Goal: Information Seeking & Learning: Learn about a topic

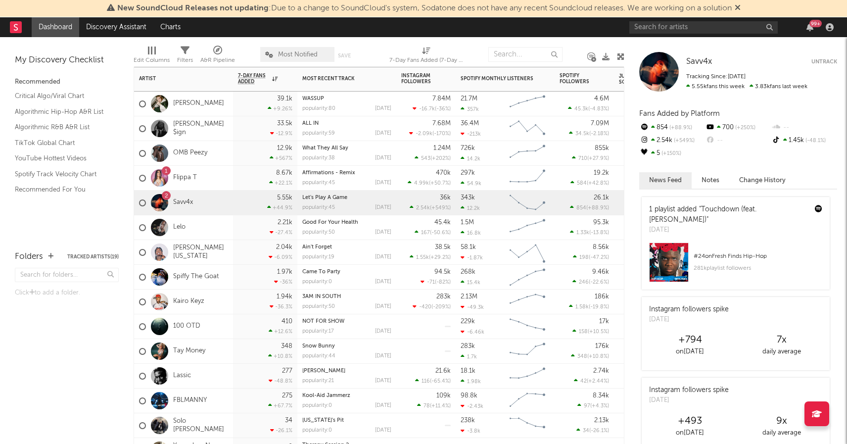
click at [210, 177] on div "1 Flippa T" at bounding box center [183, 178] width 99 height 25
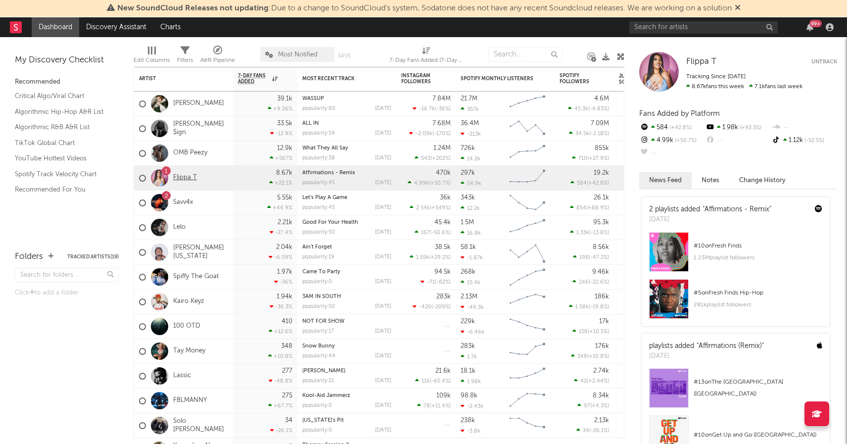
click at [192, 177] on link "Flippa T" at bounding box center [185, 178] width 24 height 8
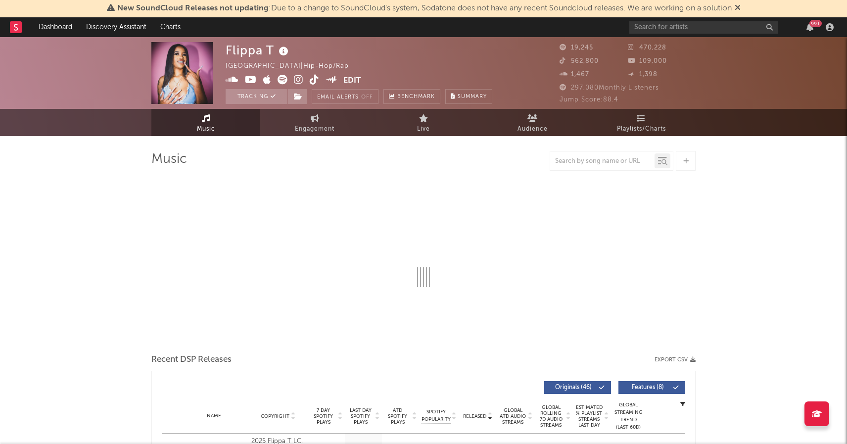
select select "6m"
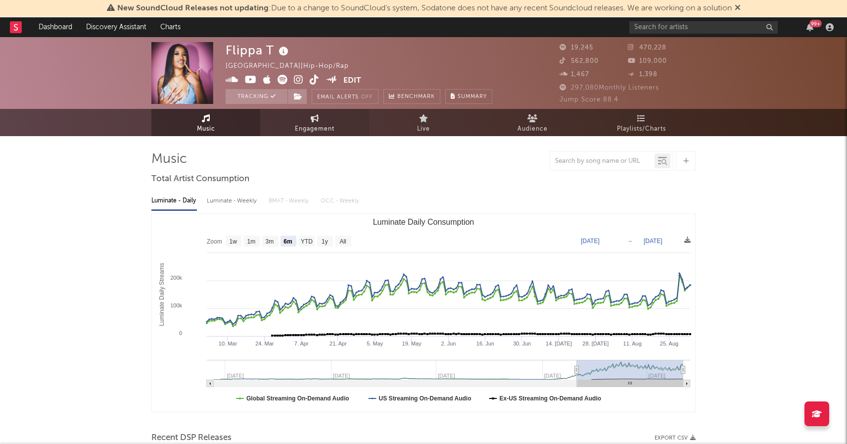
click at [306, 128] on span "Engagement" at bounding box center [315, 129] width 40 height 12
select select "1w"
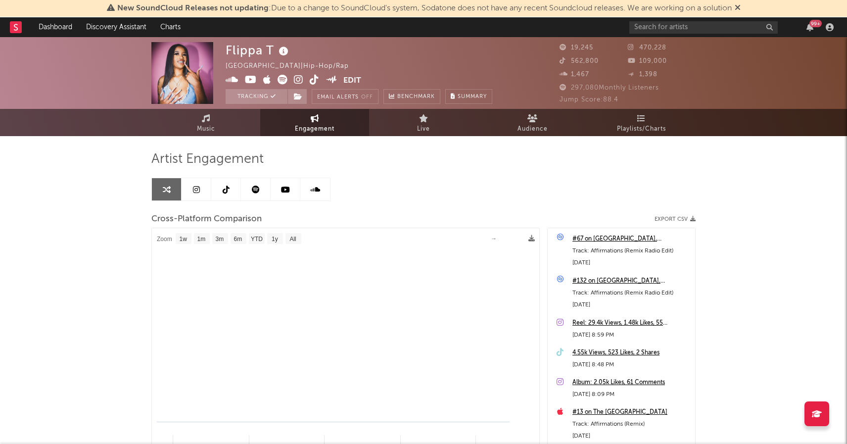
select select "1m"
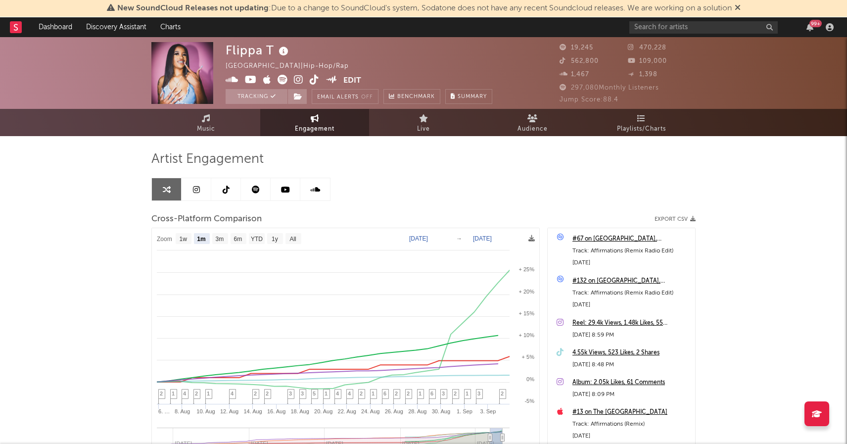
click at [225, 188] on icon at bounding box center [226, 190] width 7 height 8
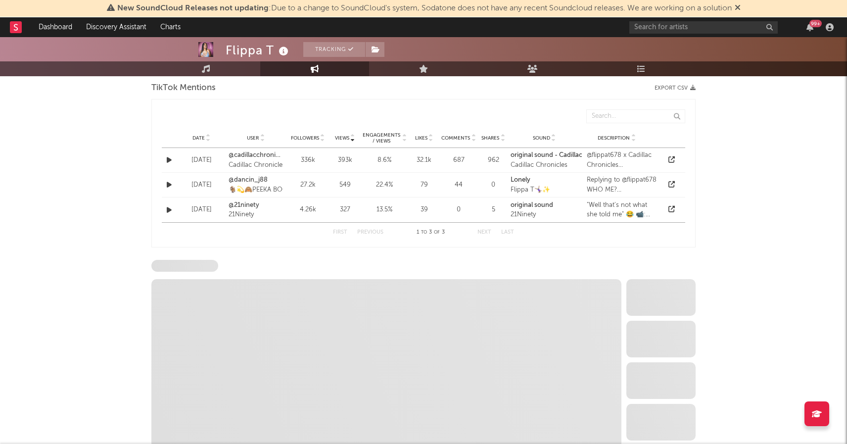
scroll to position [766, 0]
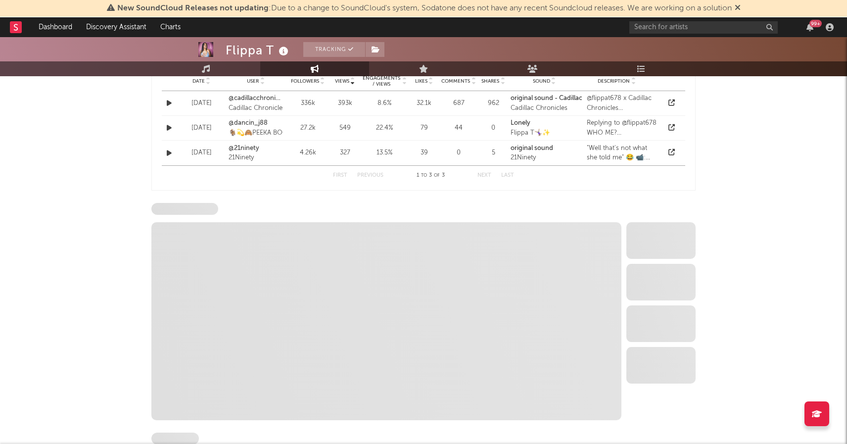
select select "6m"
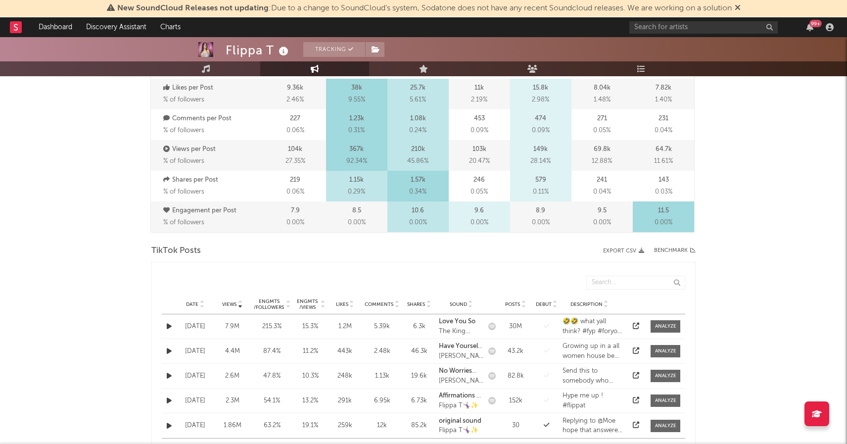
scroll to position [405, 0]
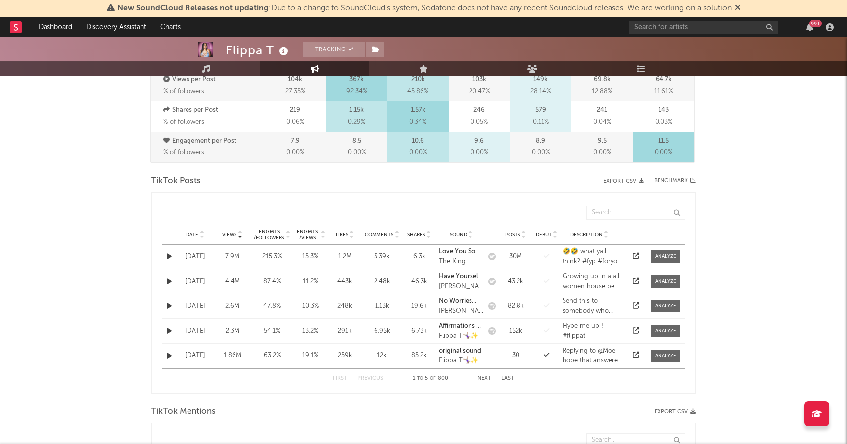
click at [280, 259] on div "215.3 %" at bounding box center [271, 257] width 37 height 10
click at [659, 259] on div at bounding box center [665, 256] width 21 height 7
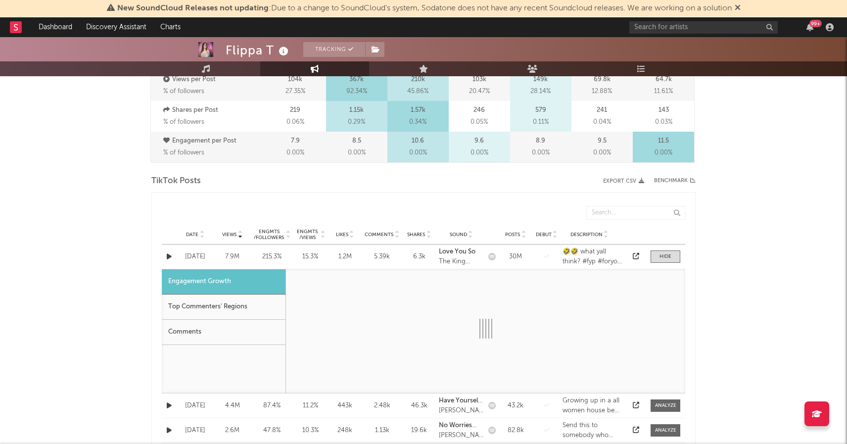
select select "1w"
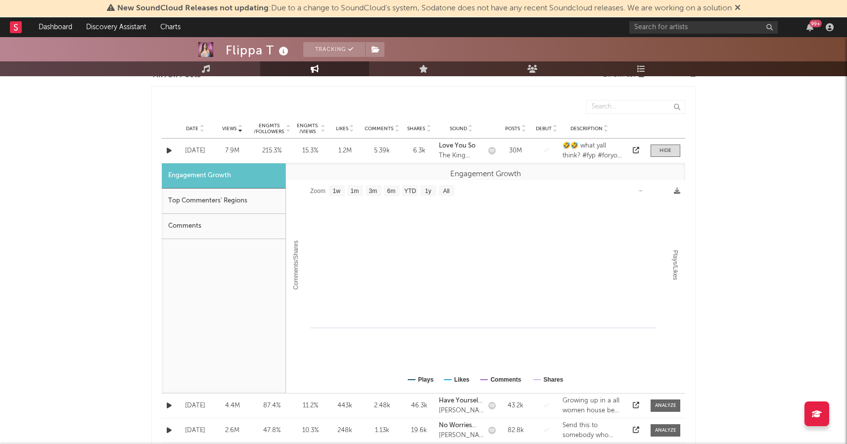
scroll to position [514, 0]
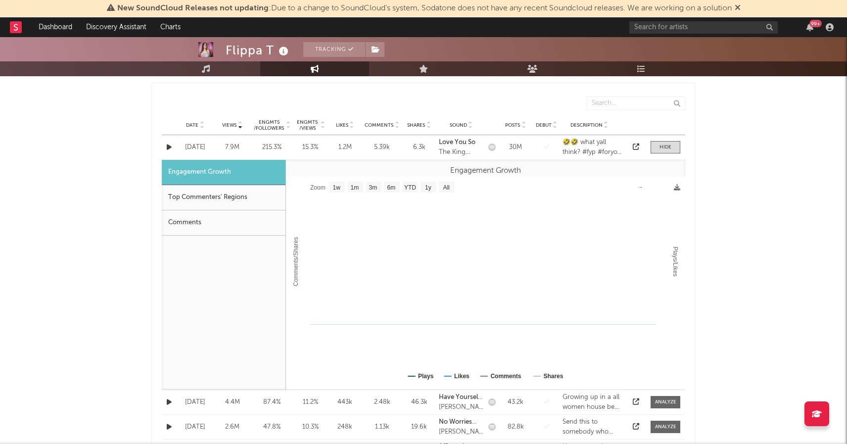
click at [205, 145] on div "[DATE]" at bounding box center [195, 147] width 32 height 10
click at [667, 144] on div at bounding box center [665, 146] width 12 height 7
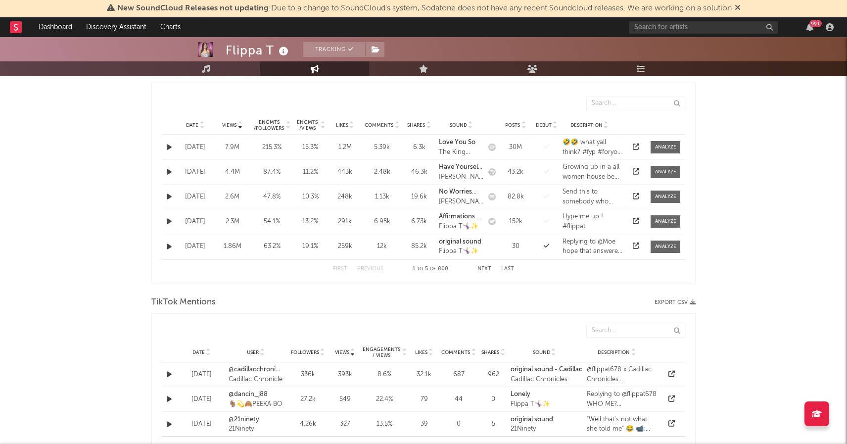
click at [631, 147] on div at bounding box center [635, 147] width 15 height 10
click at [640, 145] on div at bounding box center [635, 147] width 15 height 10
click at [637, 146] on icon at bounding box center [636, 146] width 6 height 6
click at [636, 219] on icon at bounding box center [636, 221] width 6 height 6
click at [660, 223] on div at bounding box center [665, 221] width 21 height 7
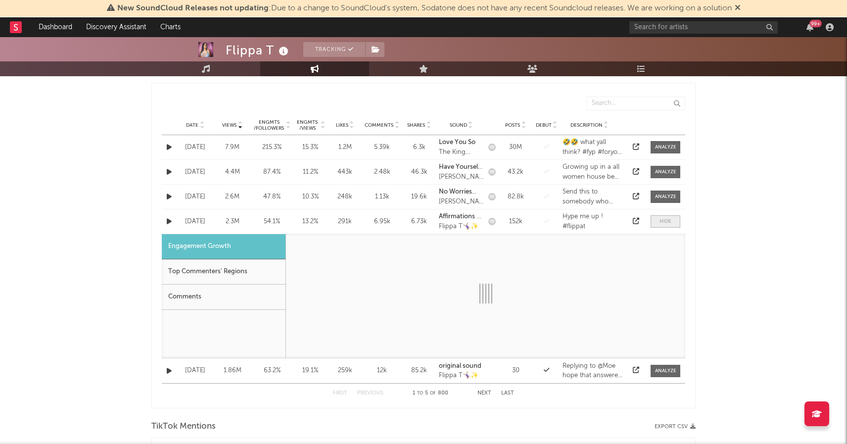
select select "1m"
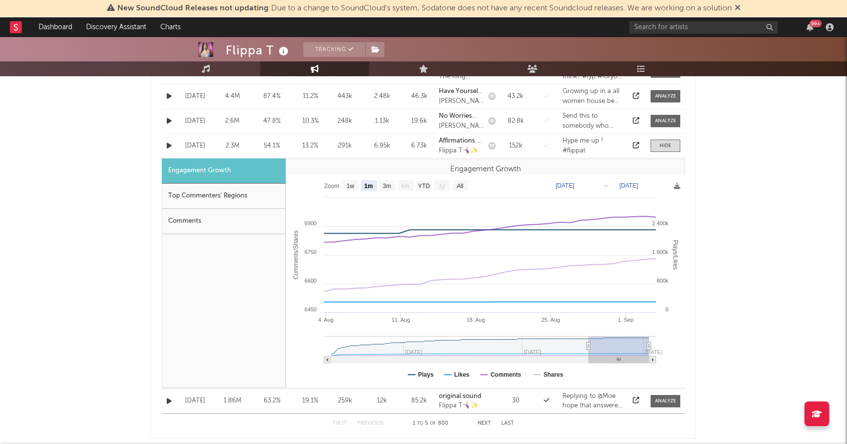
scroll to position [597, 0]
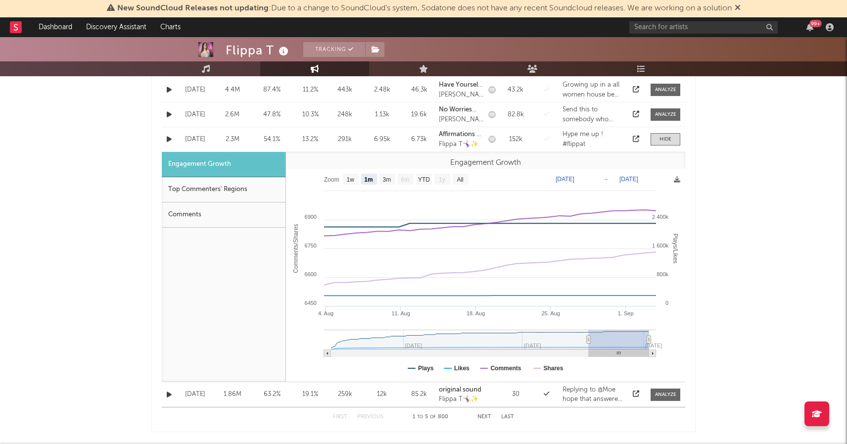
click at [201, 164] on div "Engagement Growth" at bounding box center [224, 164] width 124 height 25
click at [206, 185] on div "Top Commenters' Regions" at bounding box center [224, 189] width 124 height 25
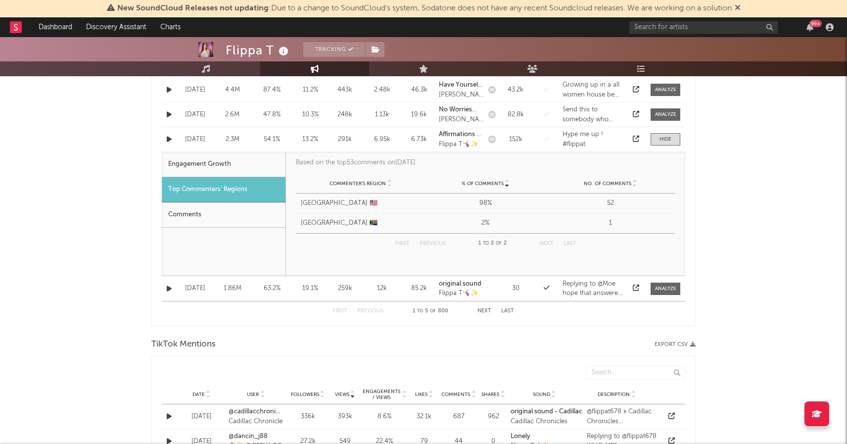
click at [203, 209] on div "Comments" at bounding box center [224, 214] width 124 height 25
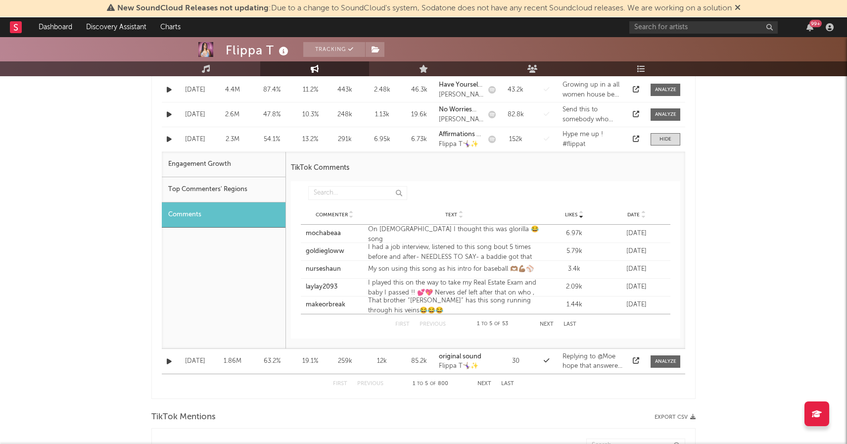
click at [193, 173] on div "Engagement Growth" at bounding box center [224, 164] width 124 height 25
select select "1m"
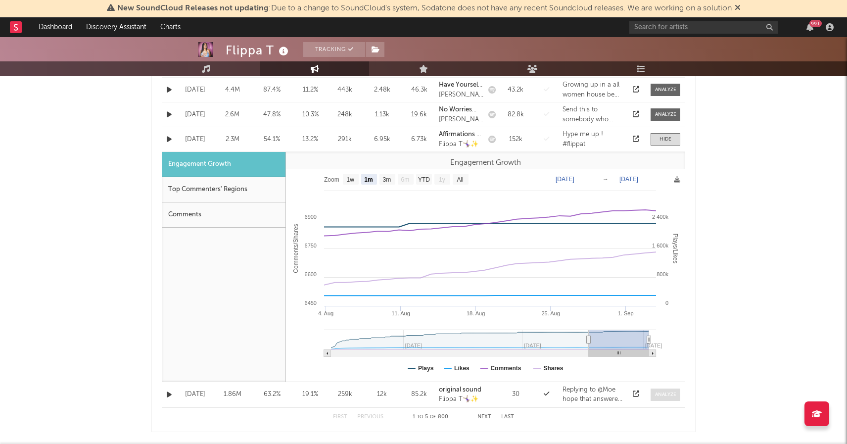
click at [665, 394] on div at bounding box center [665, 394] width 21 height 7
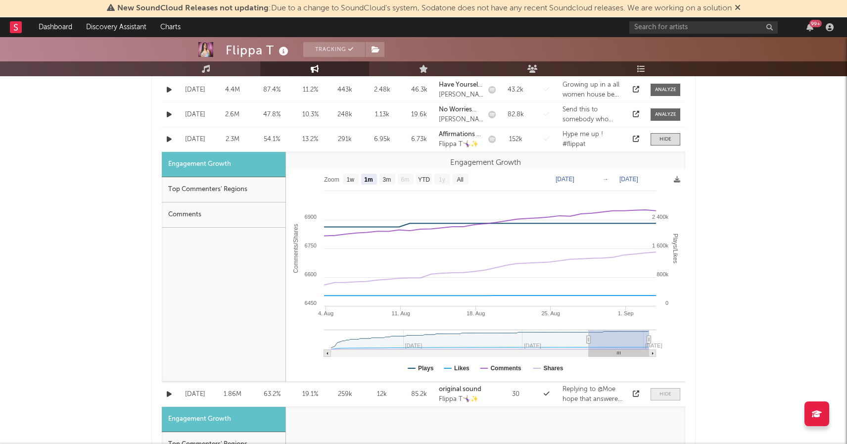
select select "1w"
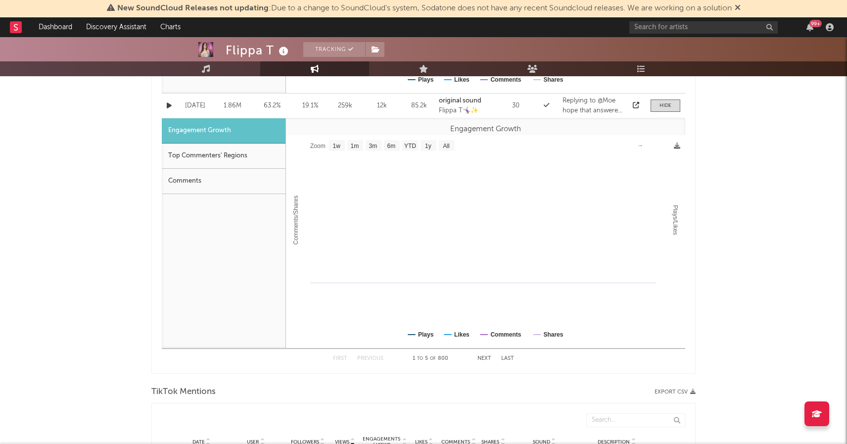
scroll to position [884, 0]
